Goal: Find specific fact: Find specific fact

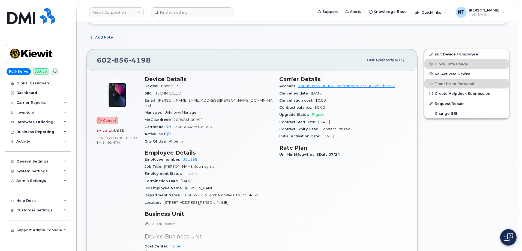
scroll to position [191, 0]
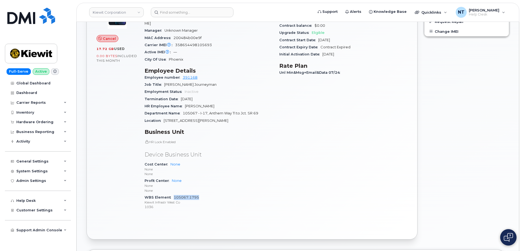
drag, startPoint x: 200, startPoint y: 192, endPoint x: 174, endPoint y: 194, distance: 26.0
click at [174, 194] on div "WBS Element 105067.1795 [PERSON_NAME] Infrastr West Co 1036" at bounding box center [209, 202] width 128 height 17
copy link "105067.1795"
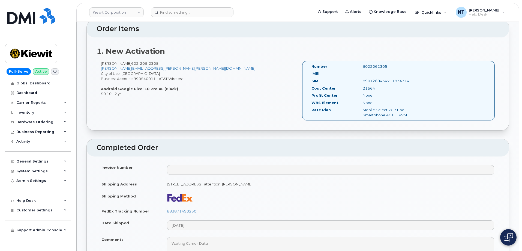
scroll to position [191, 0]
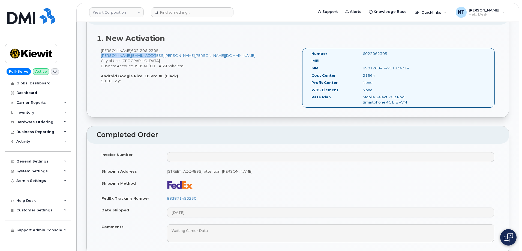
drag, startPoint x: 150, startPoint y: 55, endPoint x: 100, endPoint y: 56, distance: 50.5
click at [100, 56] on div "Corey Schmitz 602 206 2305 corey.schmitz@kiewit.com City of Use: Phoenix Busine…" at bounding box center [197, 65] width 201 height 35
copy link "corey.schmitz@kiewit.com"
click at [240, 64] on div "Corey Schmitz 602 206 2305 corey.schmitz@kiewit.com City of Use: Phoenix Busine…" at bounding box center [197, 65] width 201 height 35
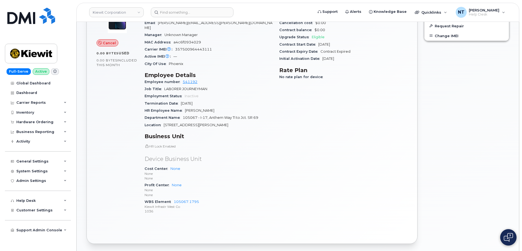
scroll to position [191, 0]
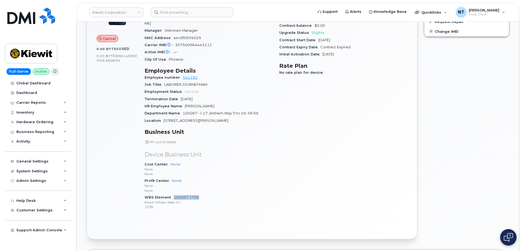
drag, startPoint x: 199, startPoint y: 191, endPoint x: 174, endPoint y: 192, distance: 25.7
click at [174, 194] on div "WBS Element 105067.1795 Kiewit Infrastr West Co 1036" at bounding box center [209, 202] width 128 height 17
copy link "105067.1795"
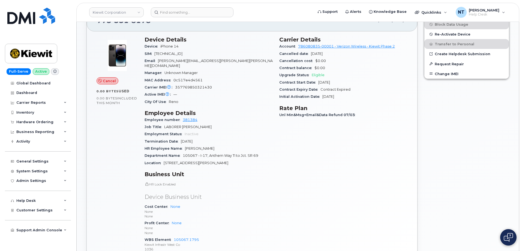
scroll to position [218, 0]
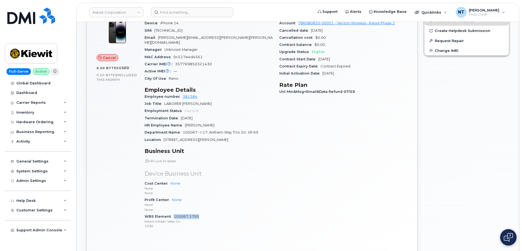
drag, startPoint x: 200, startPoint y: 211, endPoint x: 175, endPoint y: 212, distance: 24.9
click at [175, 213] on div "WBS Element 105067.1795 [PERSON_NAME] Infrastr West Co 1036" at bounding box center [209, 221] width 128 height 17
copy link "105067.1795"
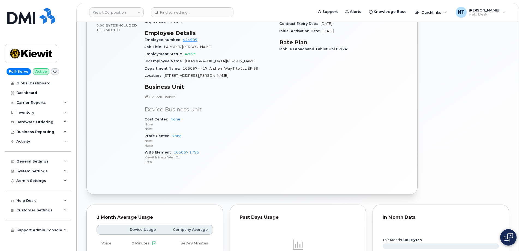
scroll to position [300, 0]
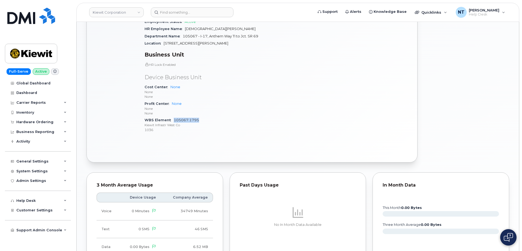
drag, startPoint x: 199, startPoint y: 114, endPoint x: 174, endPoint y: 115, distance: 24.9
click at [174, 117] on div "WBS Element 105067.1795 [PERSON_NAME] Infrastr West Co 1036" at bounding box center [209, 125] width 128 height 17
copy link "105067.1795"
